Goal: Task Accomplishment & Management: Manage account settings

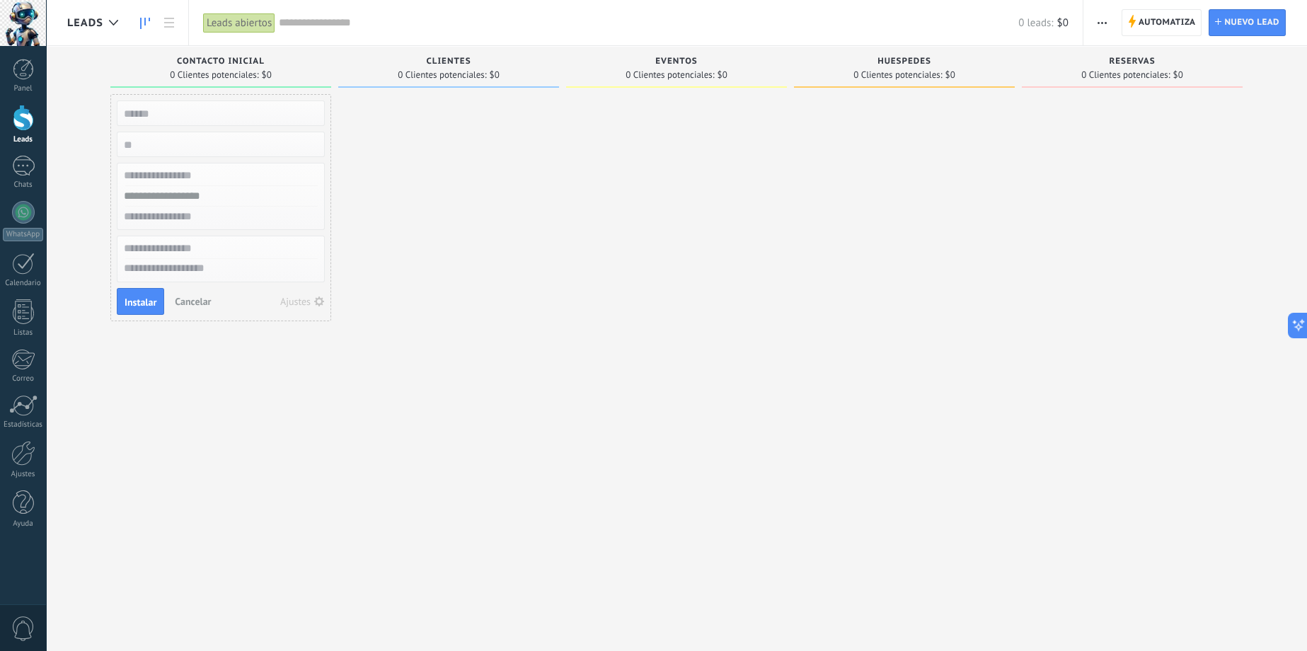
click at [557, 446] on div at bounding box center [448, 327] width 221 height 466
click at [625, 279] on div at bounding box center [676, 327] width 221 height 466
click at [140, 22] on icon at bounding box center [145, 23] width 10 height 11
click at [166, 25] on icon at bounding box center [169, 23] width 10 height 10
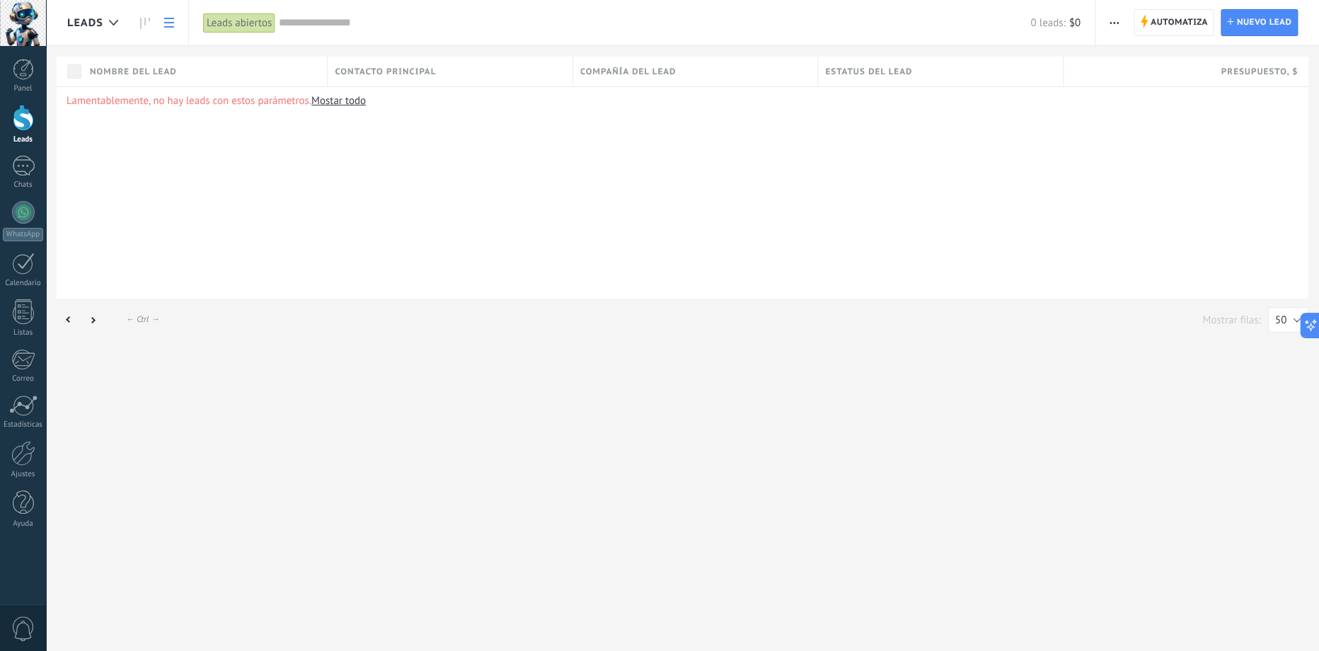
click at [339, 103] on link "Mostar todo" at bounding box center [338, 100] width 54 height 13
click at [150, 25] on link at bounding box center [145, 23] width 24 height 28
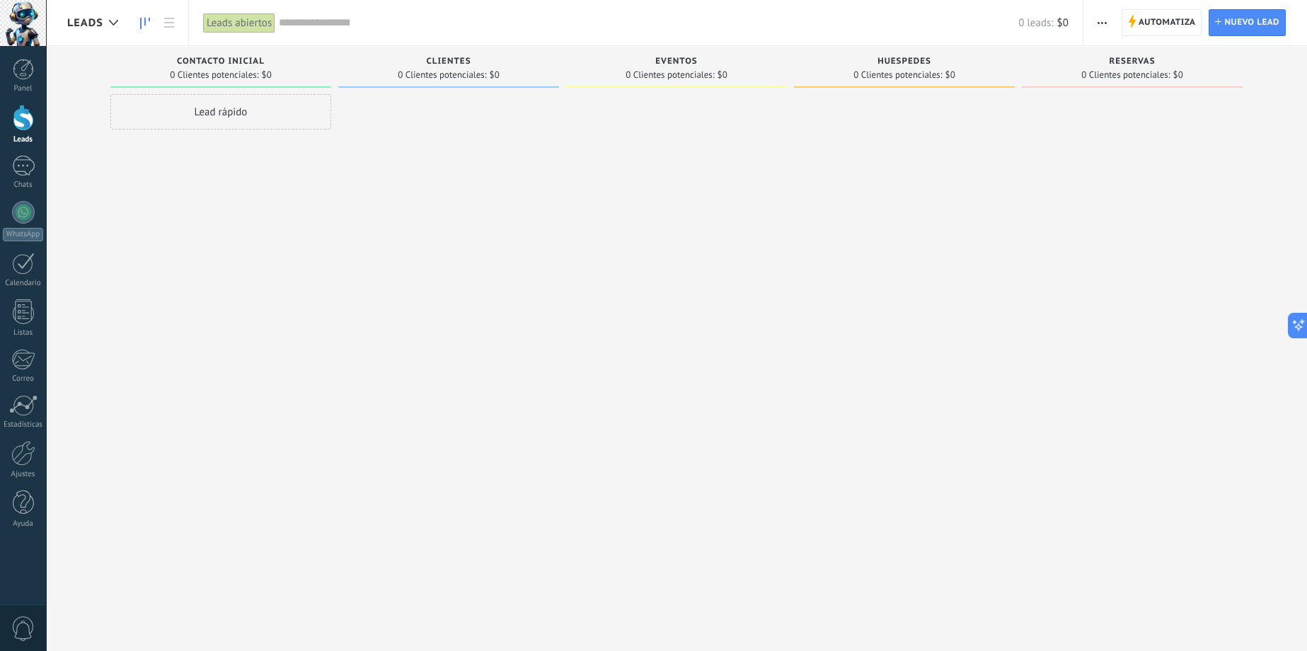
click at [262, 113] on div "Lead rápido" at bounding box center [220, 111] width 221 height 35
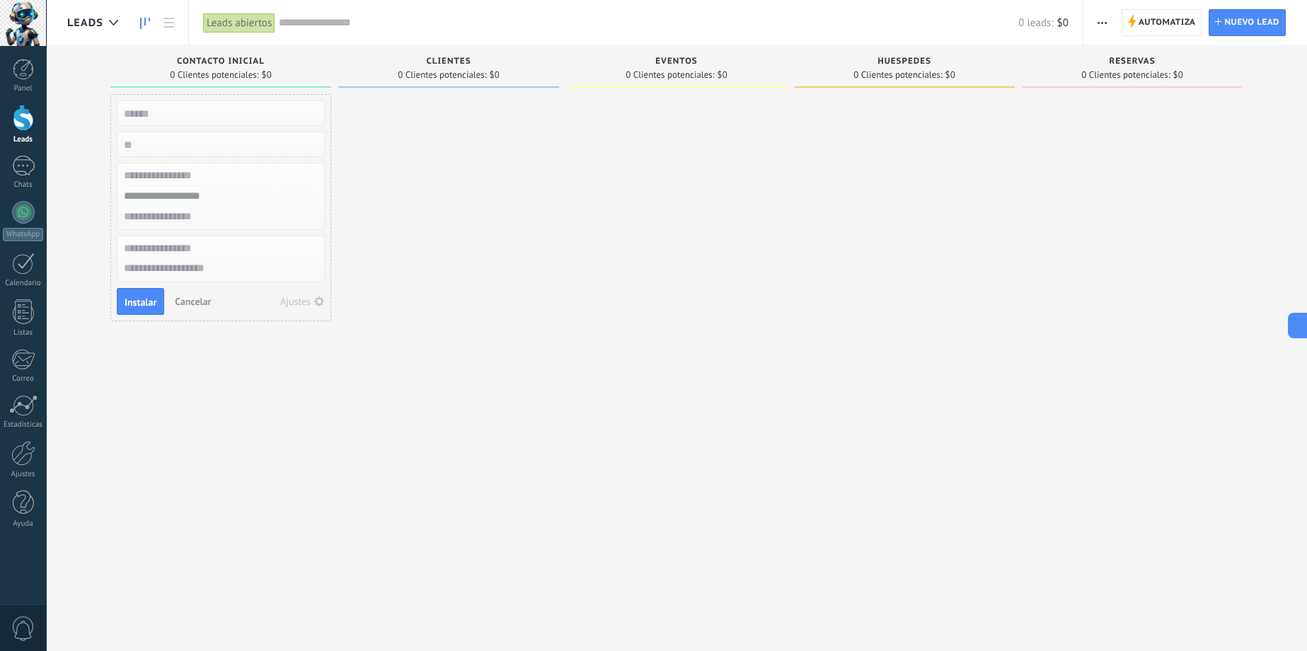
click at [1159, 77] on span "0 Clientes potenciales:" at bounding box center [1125, 75] width 88 height 8
click at [1154, 71] on span "0 Clientes potenciales:" at bounding box center [1125, 75] width 88 height 8
click at [1103, 22] on use "button" at bounding box center [1102, 23] width 9 height 2
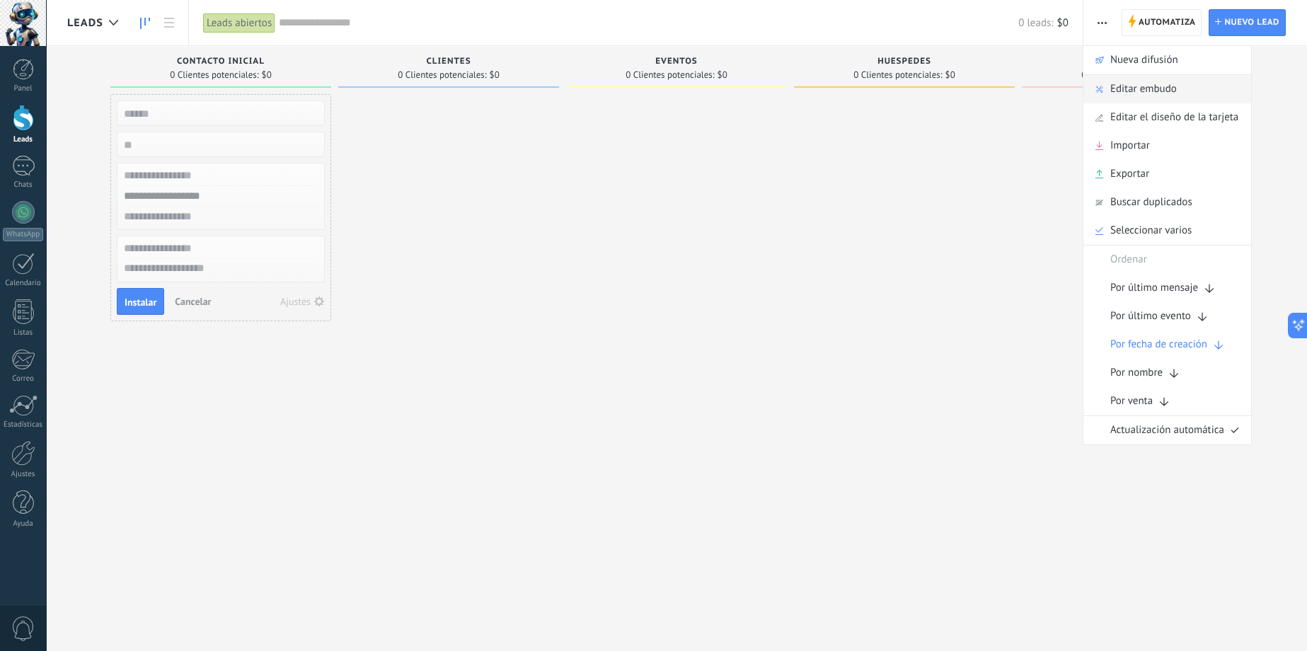
click at [1122, 84] on span "Editar embudo" at bounding box center [1143, 89] width 67 height 28
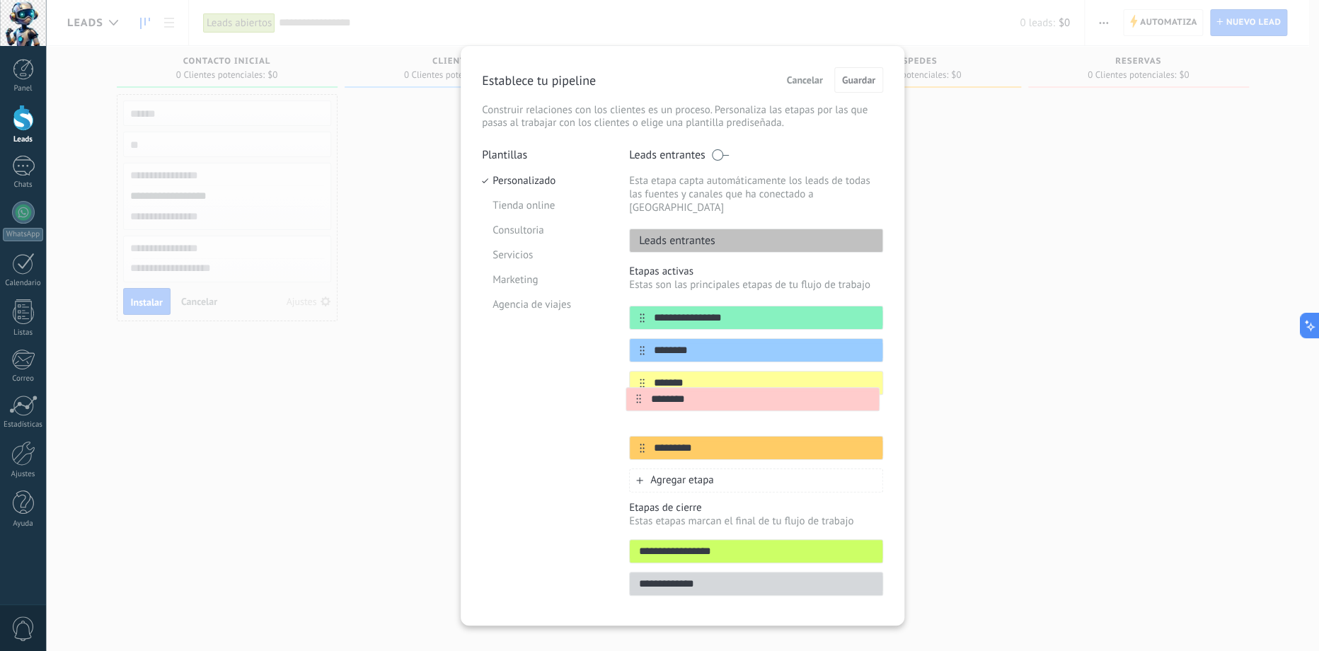
drag, startPoint x: 638, startPoint y: 435, endPoint x: 637, endPoint y: 393, distance: 41.8
click at [637, 393] on div "**********" at bounding box center [756, 383] width 254 height 154
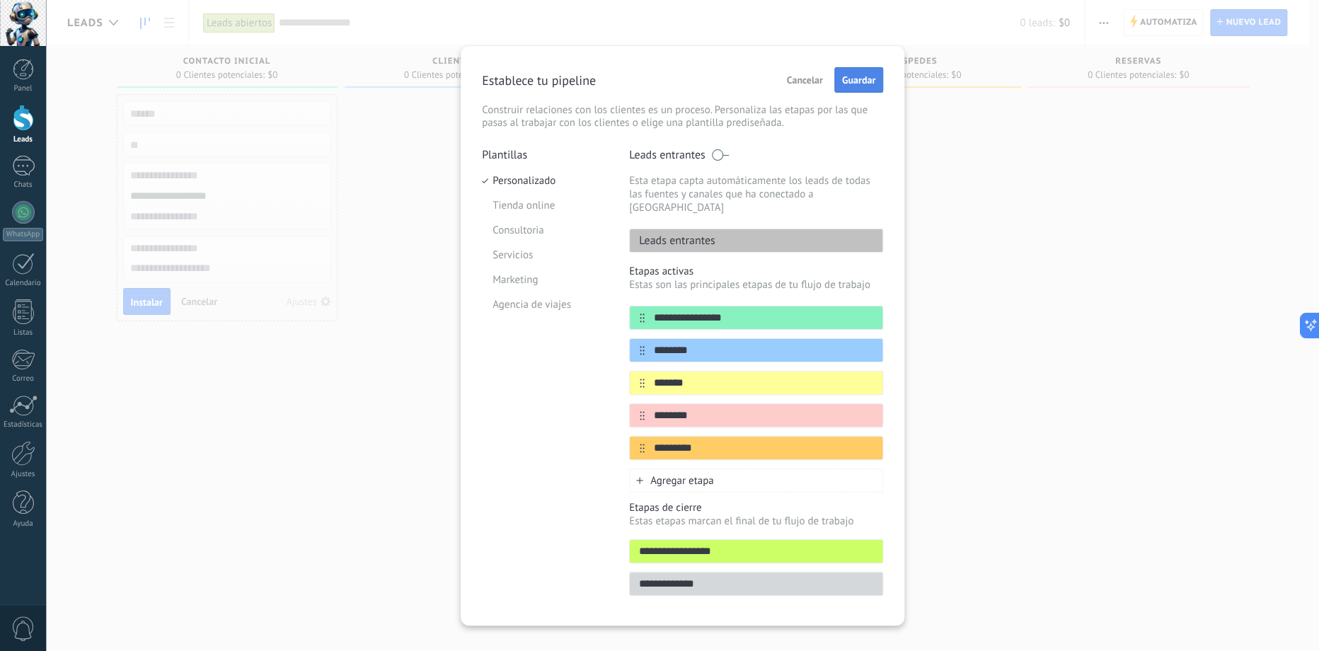
click at [865, 81] on span "Guardar" at bounding box center [858, 80] width 33 height 10
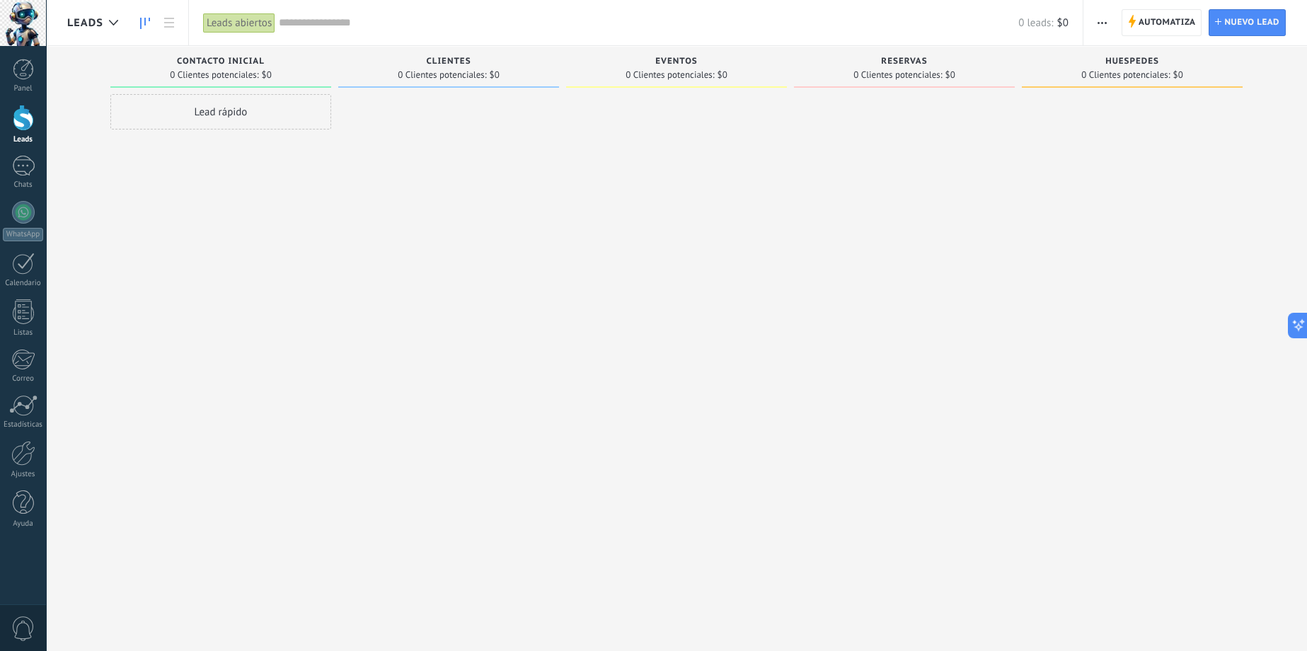
click at [272, 113] on div "Lead rápido" at bounding box center [220, 111] width 221 height 35
click at [287, 108] on input "text" at bounding box center [219, 113] width 207 height 20
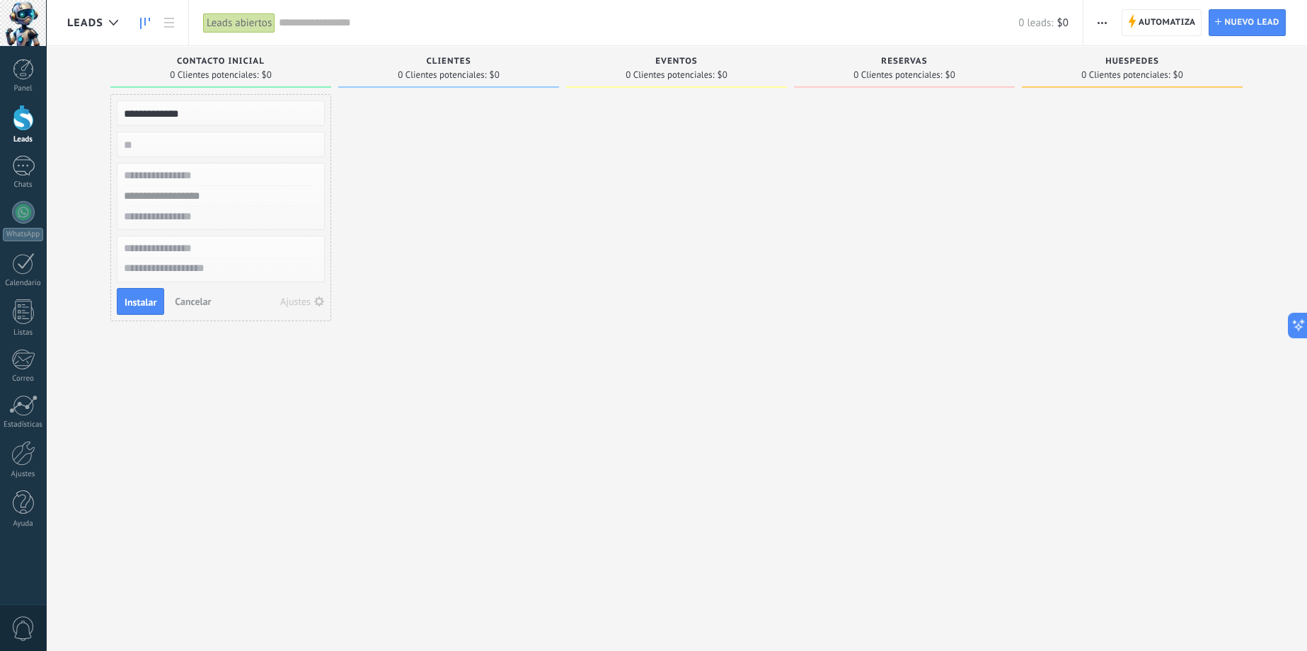
type input "**********"
click at [209, 219] on input "text" at bounding box center [219, 217] width 207 height 21
type input "**********"
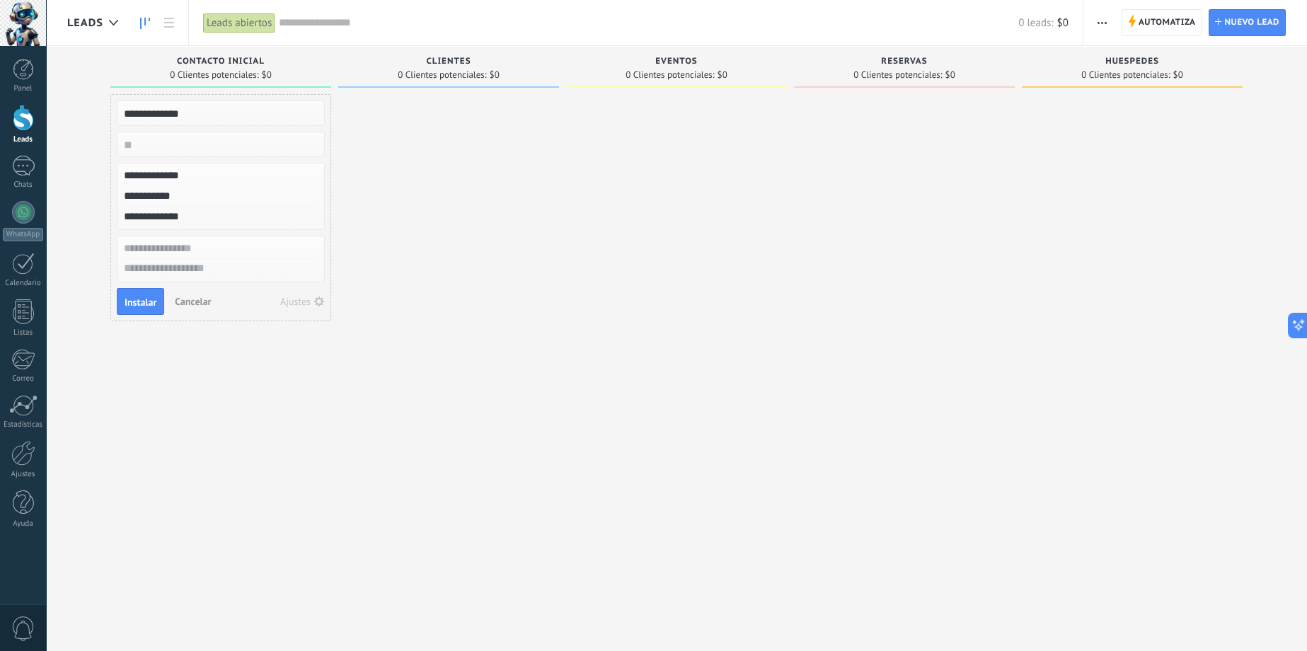
click at [203, 238] on input "text" at bounding box center [219, 248] width 207 height 21
click at [153, 299] on span "Instalar" at bounding box center [141, 302] width 32 height 10
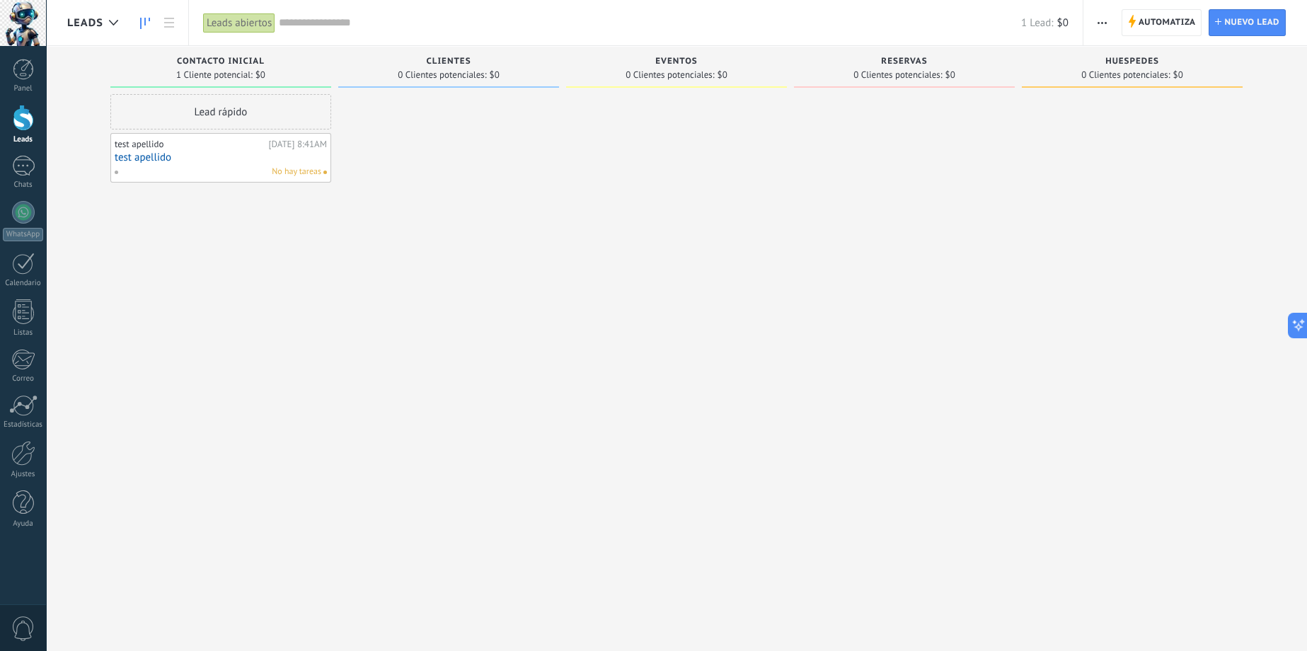
click at [174, 159] on link "test apellido" at bounding box center [221, 157] width 212 height 12
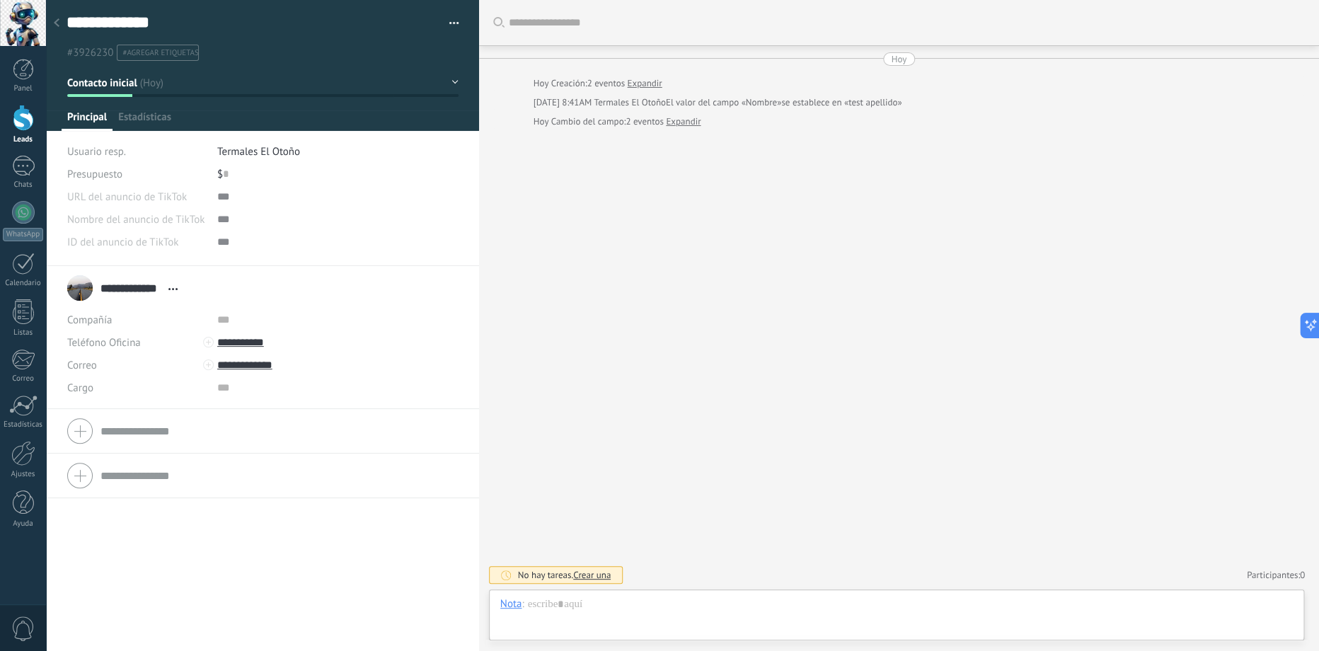
scroll to position [21, 0]
click at [316, 115] on span "Configurar" at bounding box center [312, 120] width 47 height 21
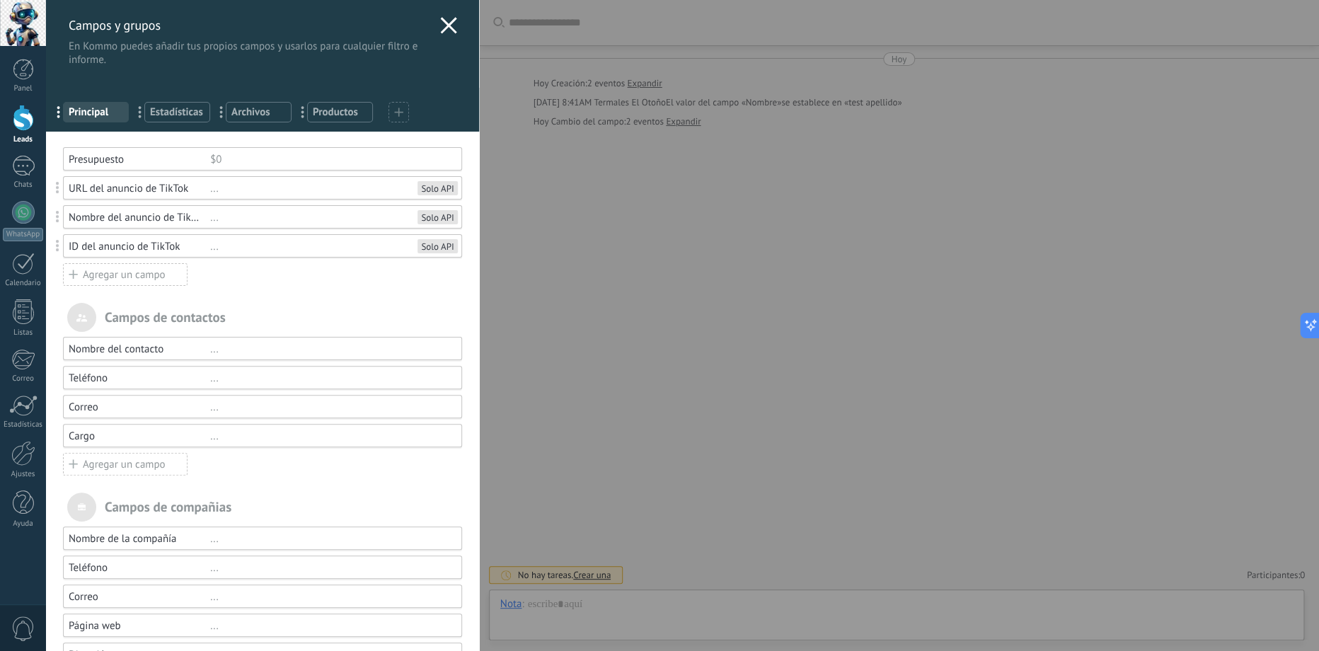
click at [56, 188] on span at bounding box center [58, 188] width 4 height 12
click at [210, 190] on div "..." at bounding box center [329, 188] width 239 height 13
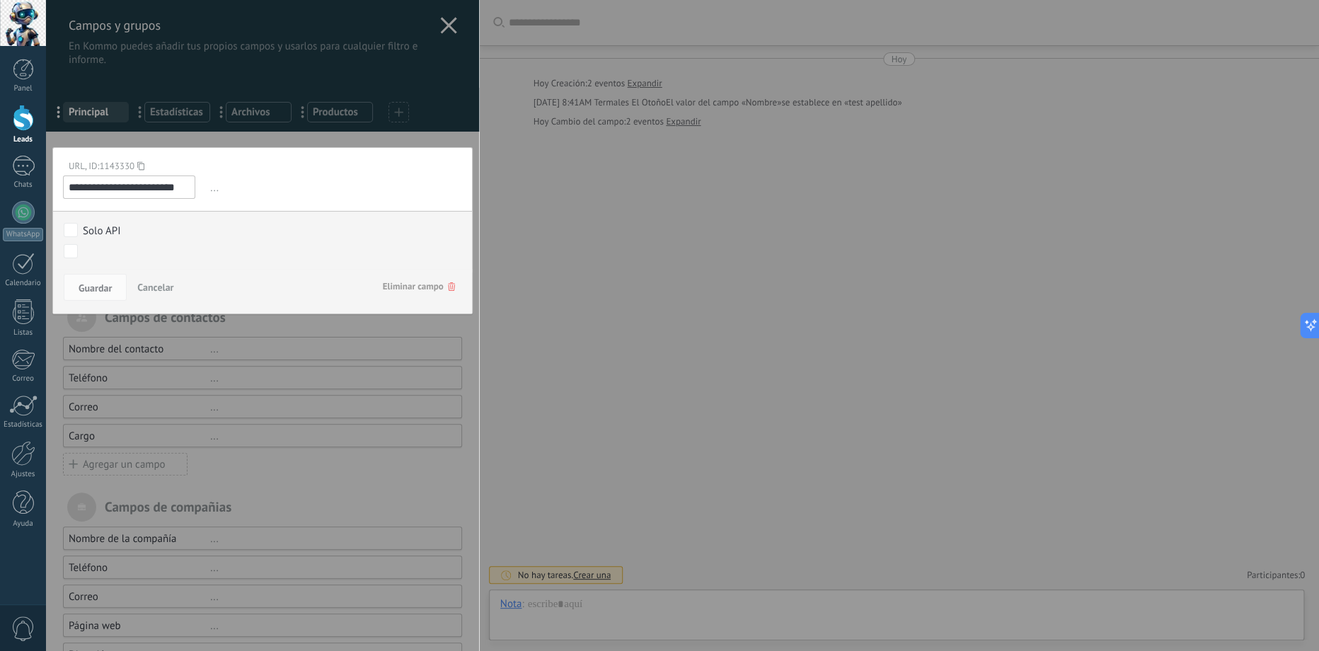
click at [448, 284] on use at bounding box center [451, 286] width 7 height 8
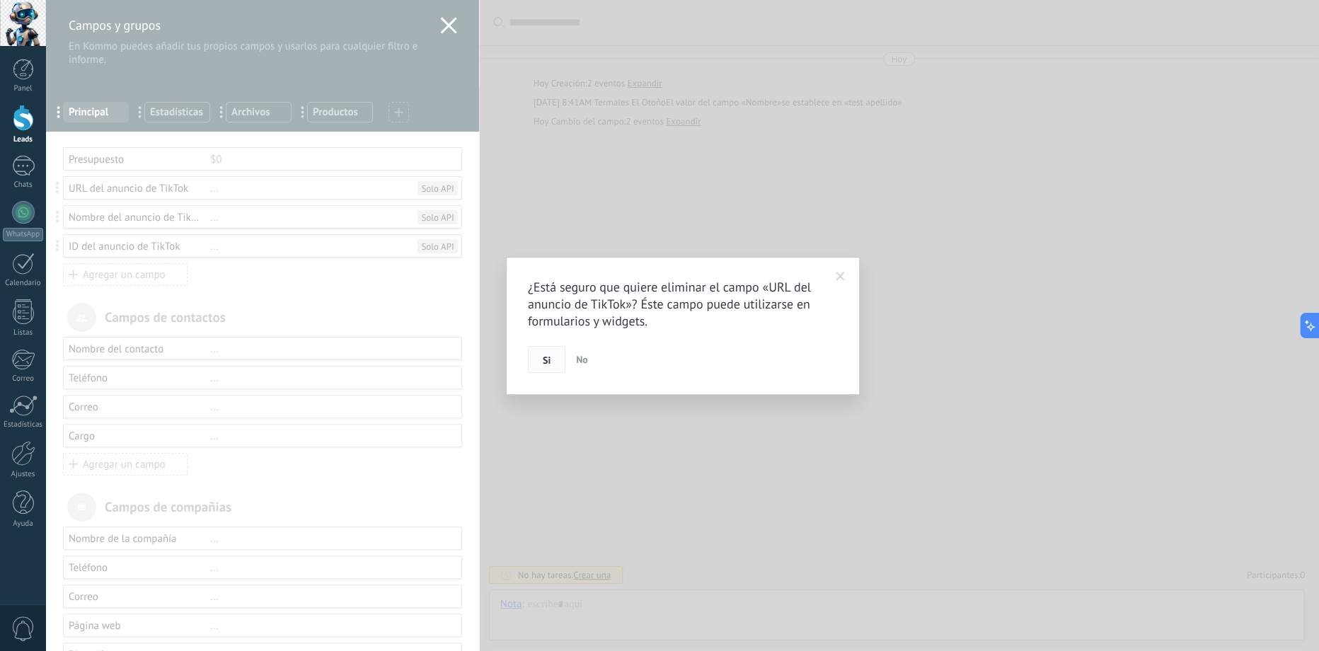
click at [538, 355] on button "Si" at bounding box center [547, 359] width 38 height 27
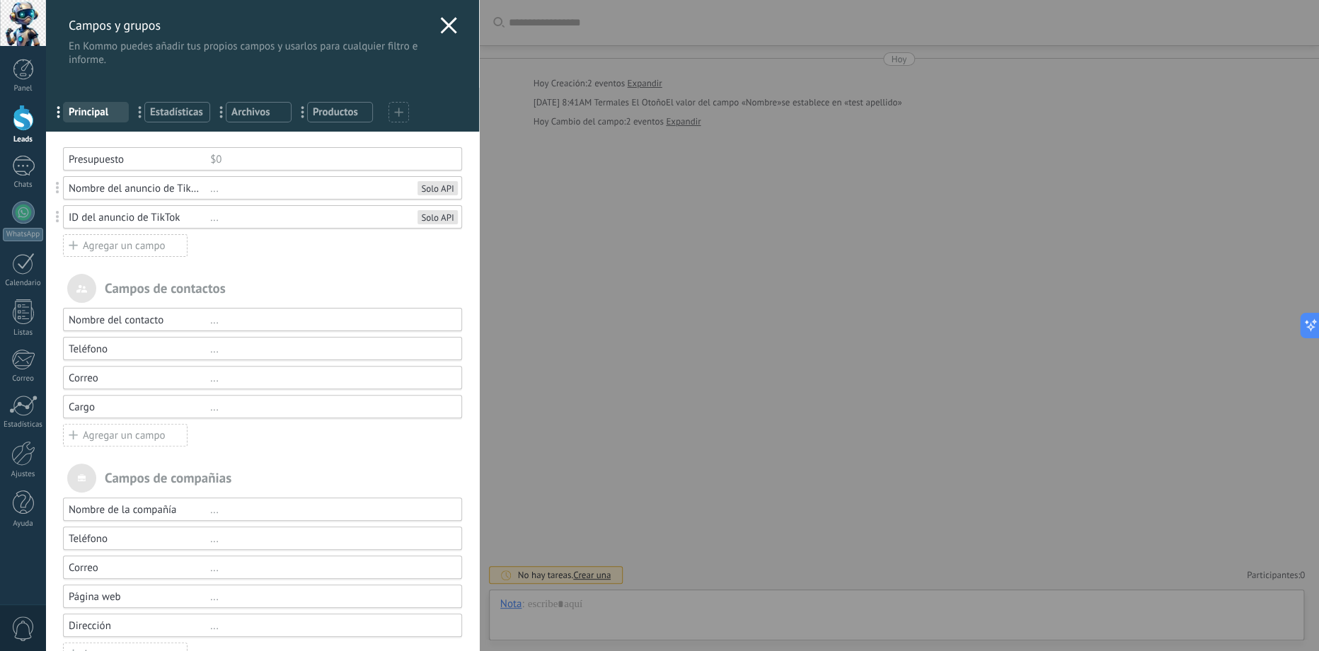
click at [212, 190] on div "..." at bounding box center [329, 188] width 239 height 13
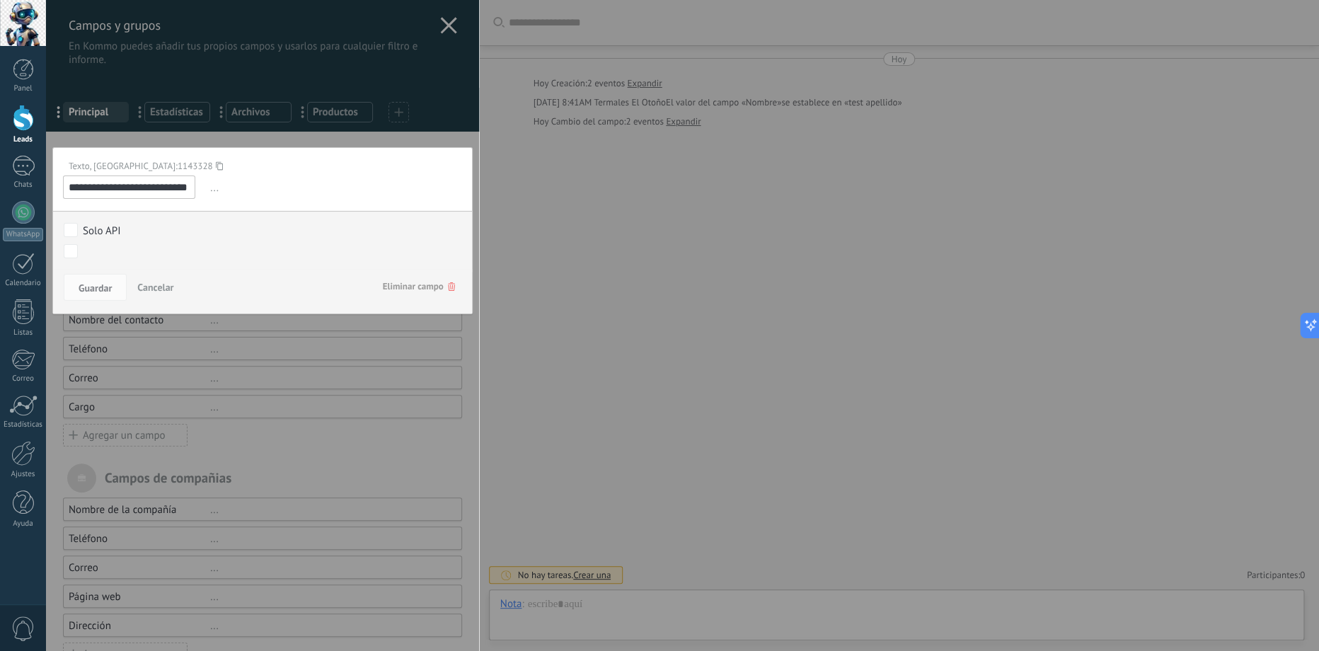
click at [403, 286] on span "Eliminar campo" at bounding box center [419, 286] width 72 height 25
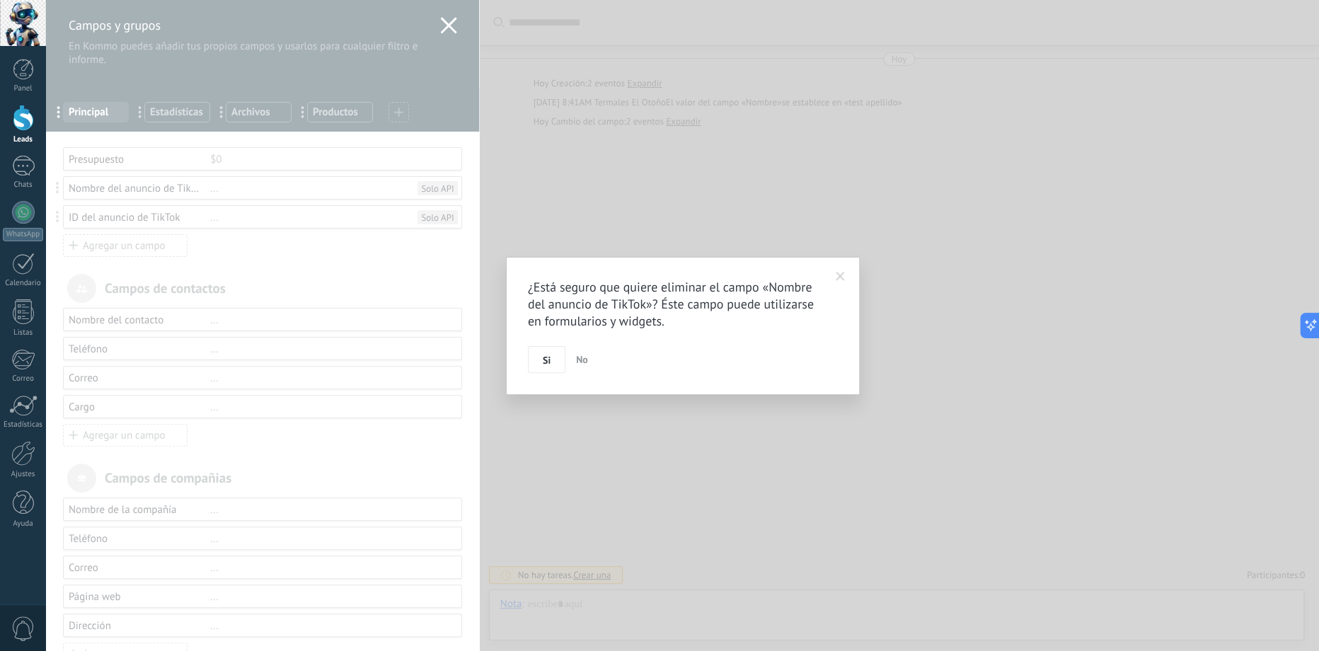
click at [577, 360] on span "No" at bounding box center [582, 359] width 12 height 13
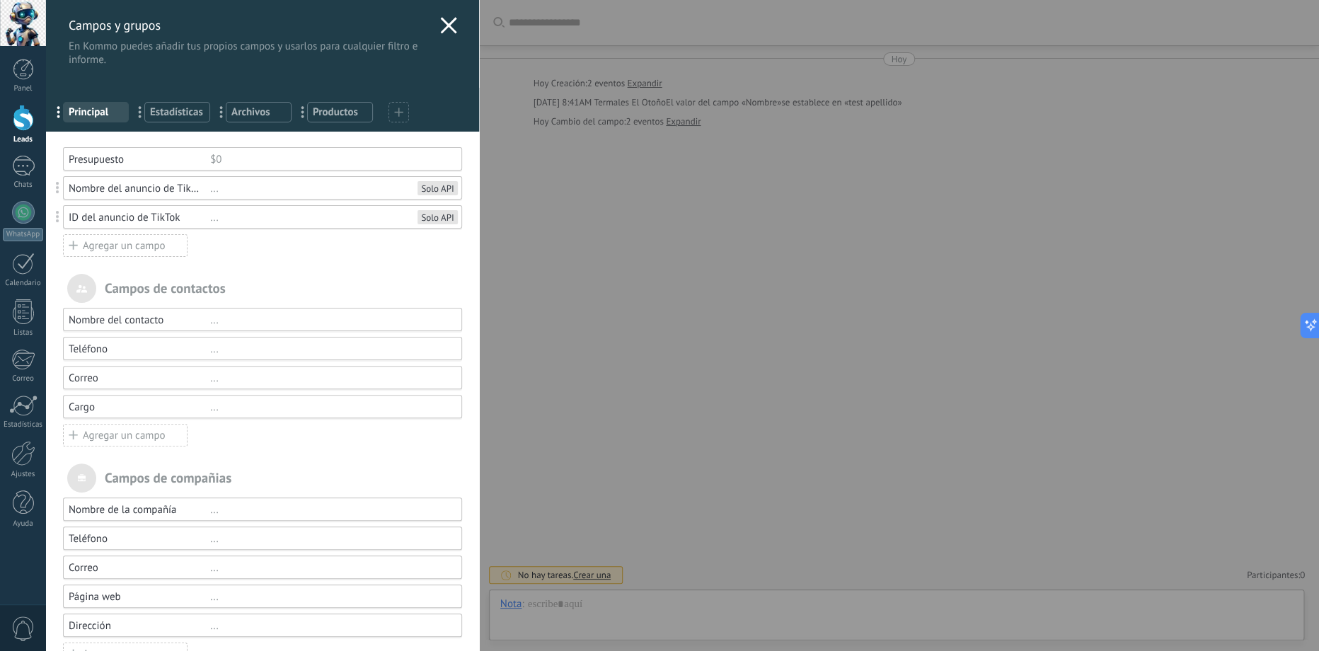
click at [210, 190] on div "..." at bounding box center [329, 188] width 239 height 13
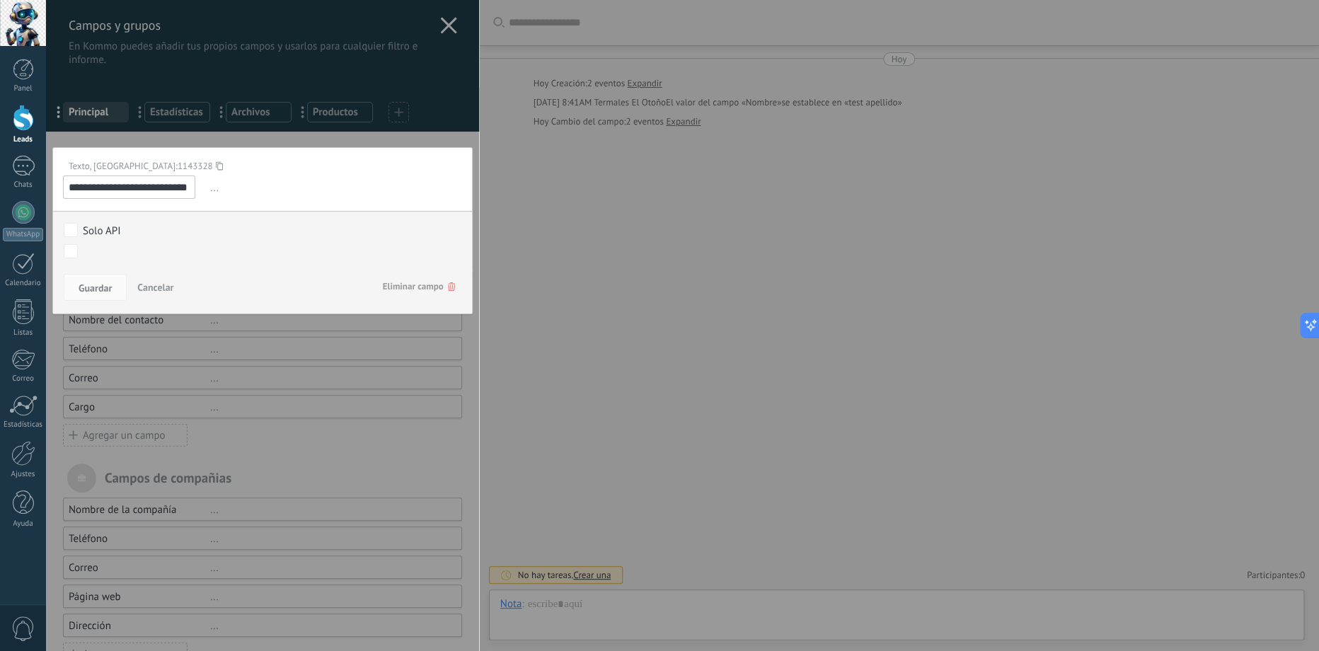
click at [154, 192] on input "**********" at bounding box center [129, 186] width 132 height 23
click at [448, 286] on icon at bounding box center [451, 286] width 7 height 8
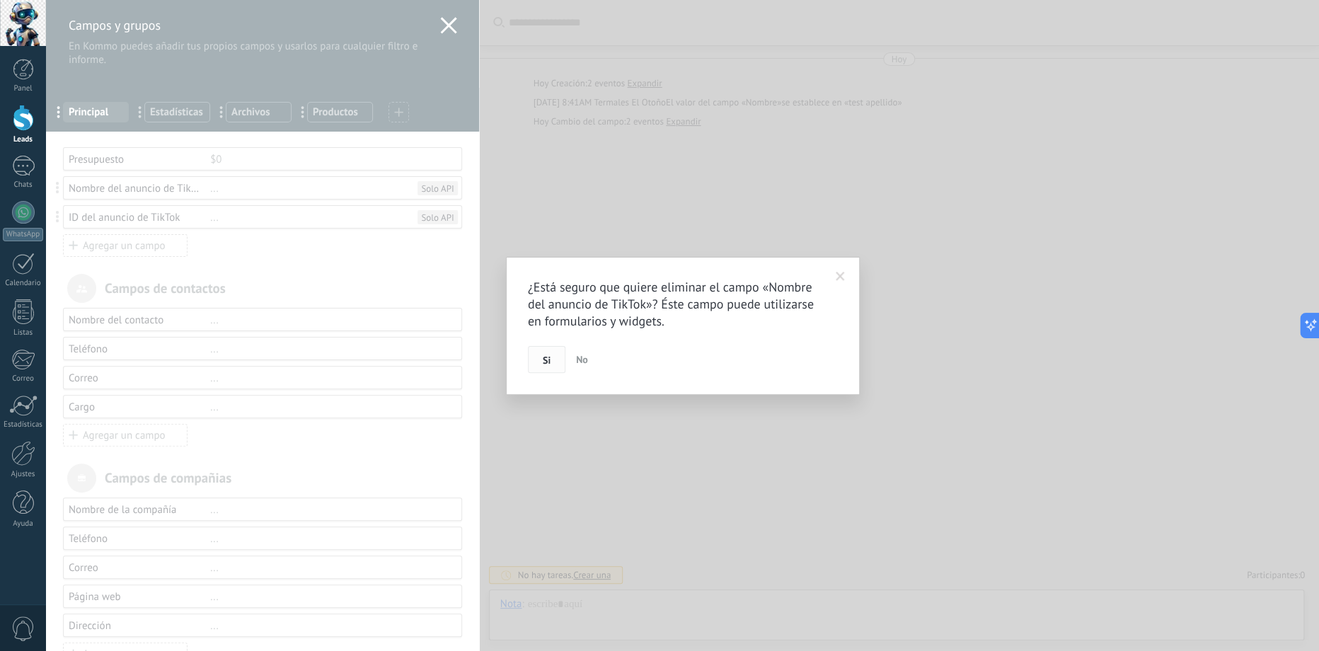
click at [544, 361] on span "Si" at bounding box center [547, 360] width 8 height 10
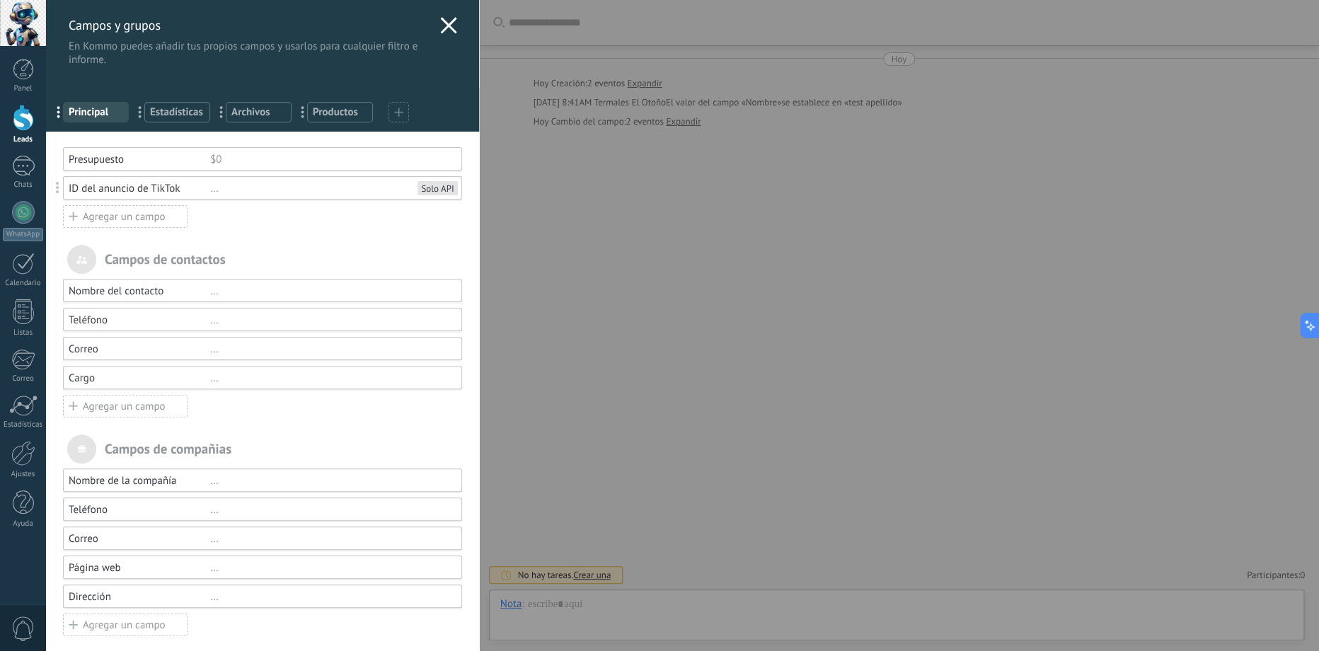
click at [206, 193] on div "ID del anuncio de TikTok" at bounding box center [140, 188] width 142 height 13
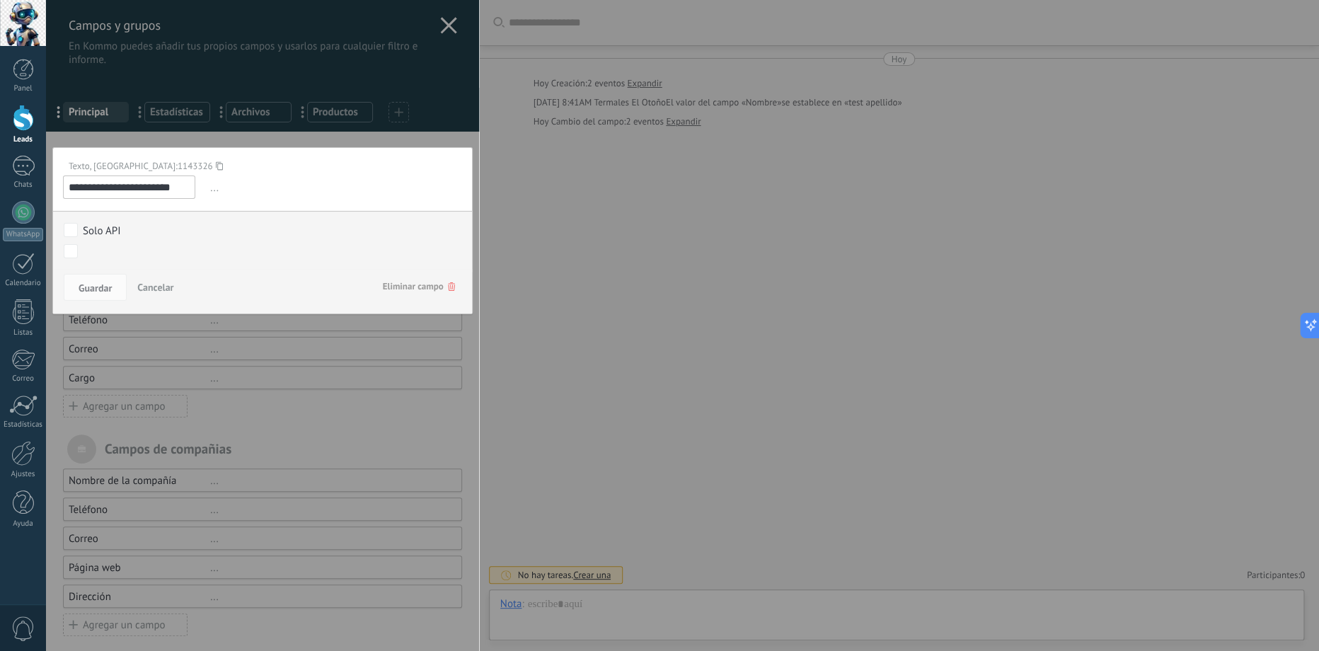
click at [420, 284] on span "Eliminar campo" at bounding box center [419, 286] width 72 height 25
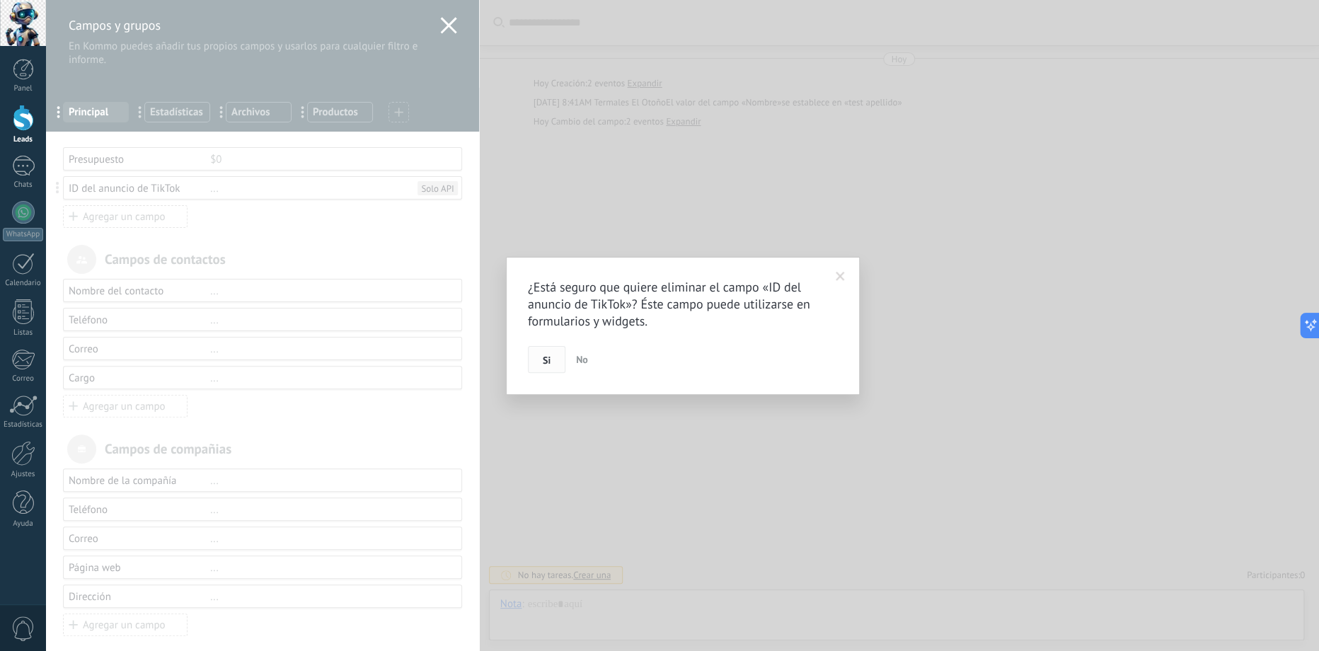
click at [539, 357] on button "Si" at bounding box center [547, 359] width 38 height 27
